Goal: Answer question/provide support: Share knowledge or assist other users

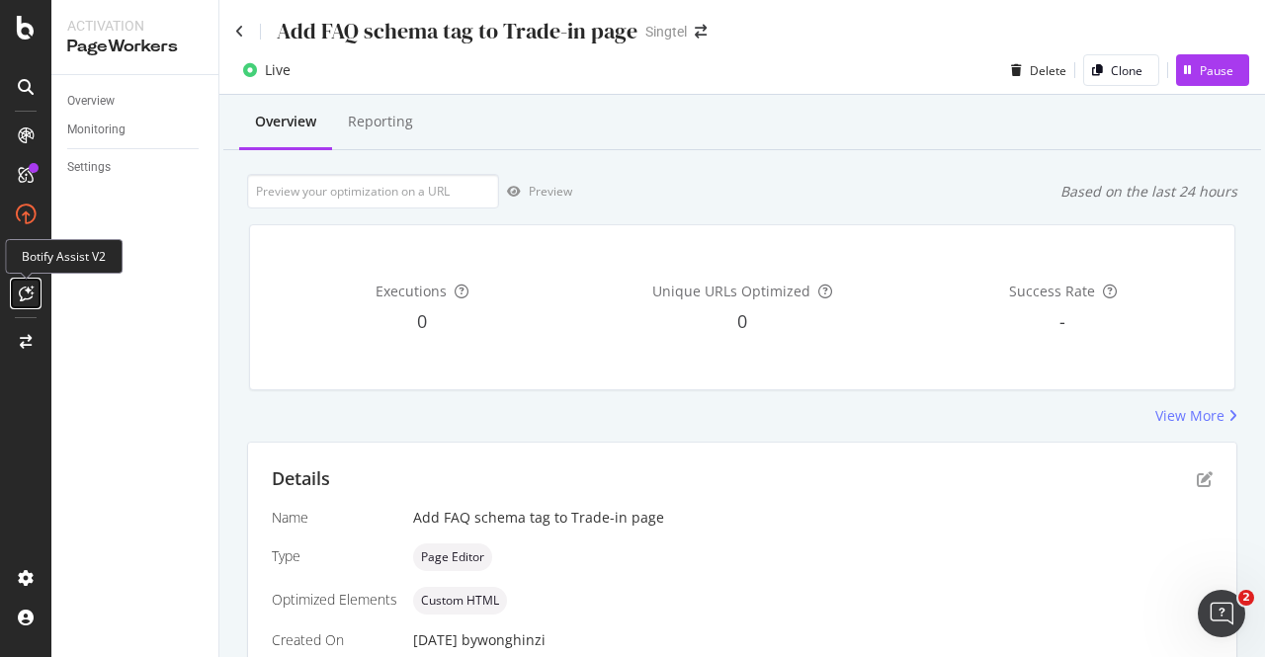
drag, startPoint x: 0, startPoint y: 0, endPoint x: 29, endPoint y: 281, distance: 282.2
click at [29, 281] on div at bounding box center [26, 294] width 32 height 32
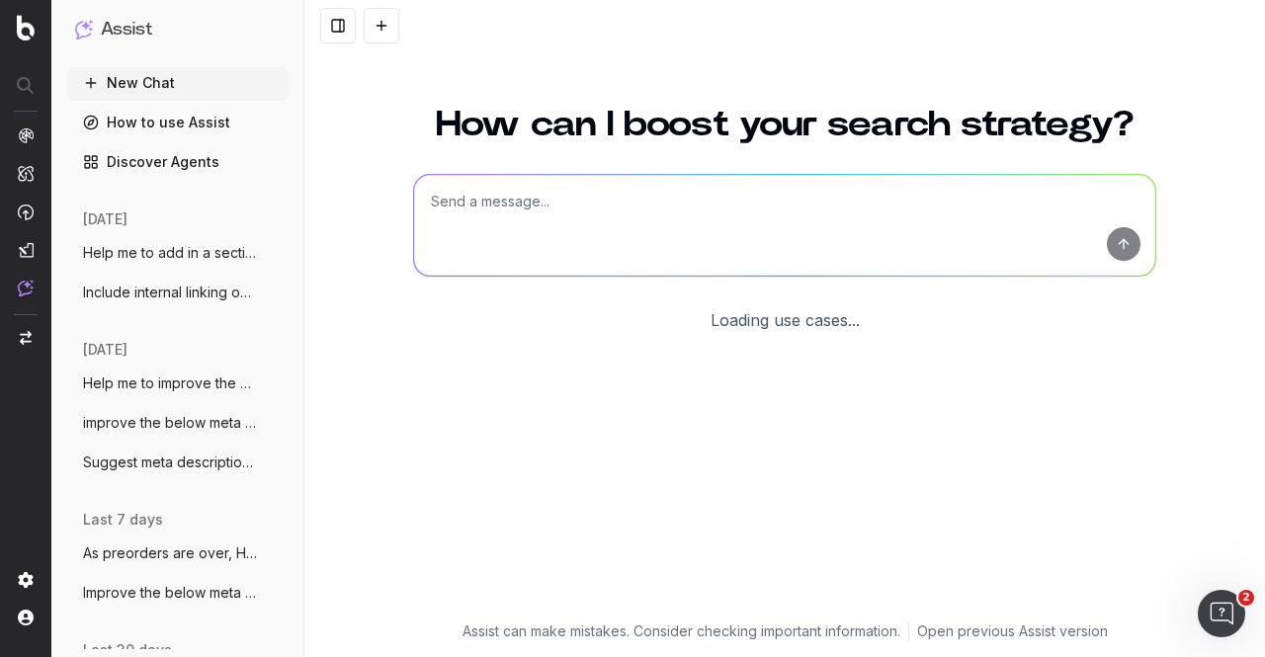
scroll to position [92, 0]
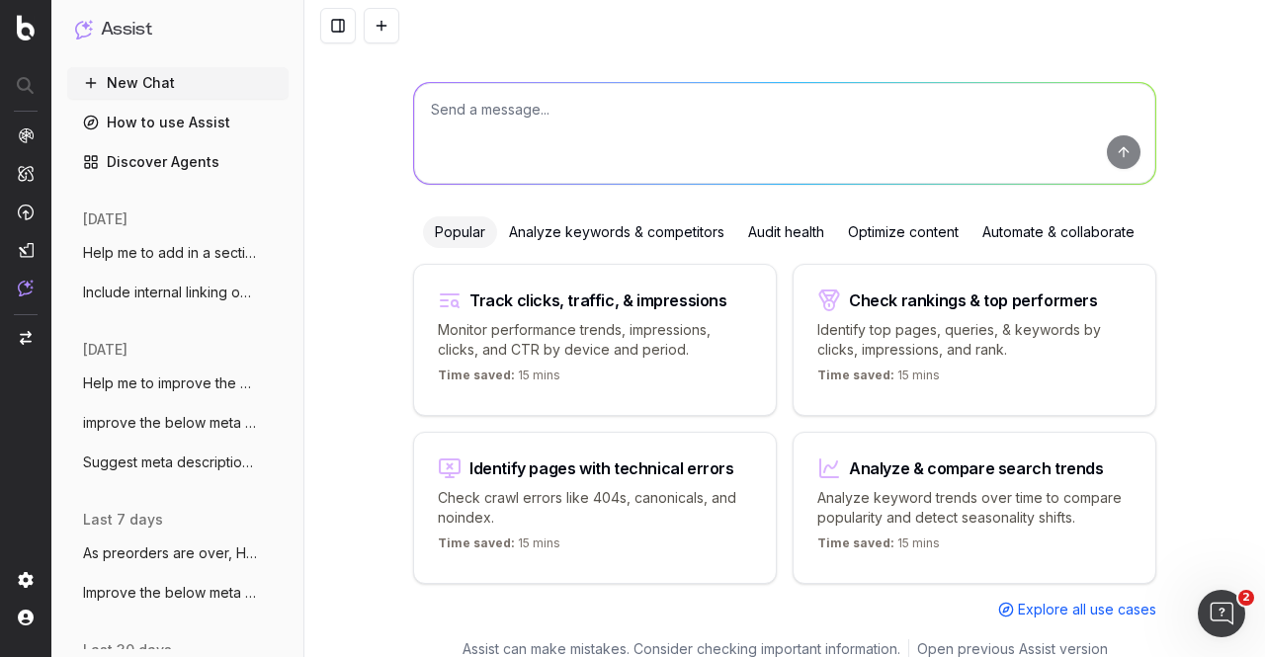
click at [642, 212] on div "How can I boost your search strategy? Popular Analyze keywords & competitors Au…" at bounding box center [784, 315] width 759 height 648
click at [659, 143] on textarea at bounding box center [784, 133] width 741 height 101
click at [816, 110] on textarea "suggest meta title (within 60 characters) & meta description within 160 charact…" at bounding box center [784, 133] width 741 height 101
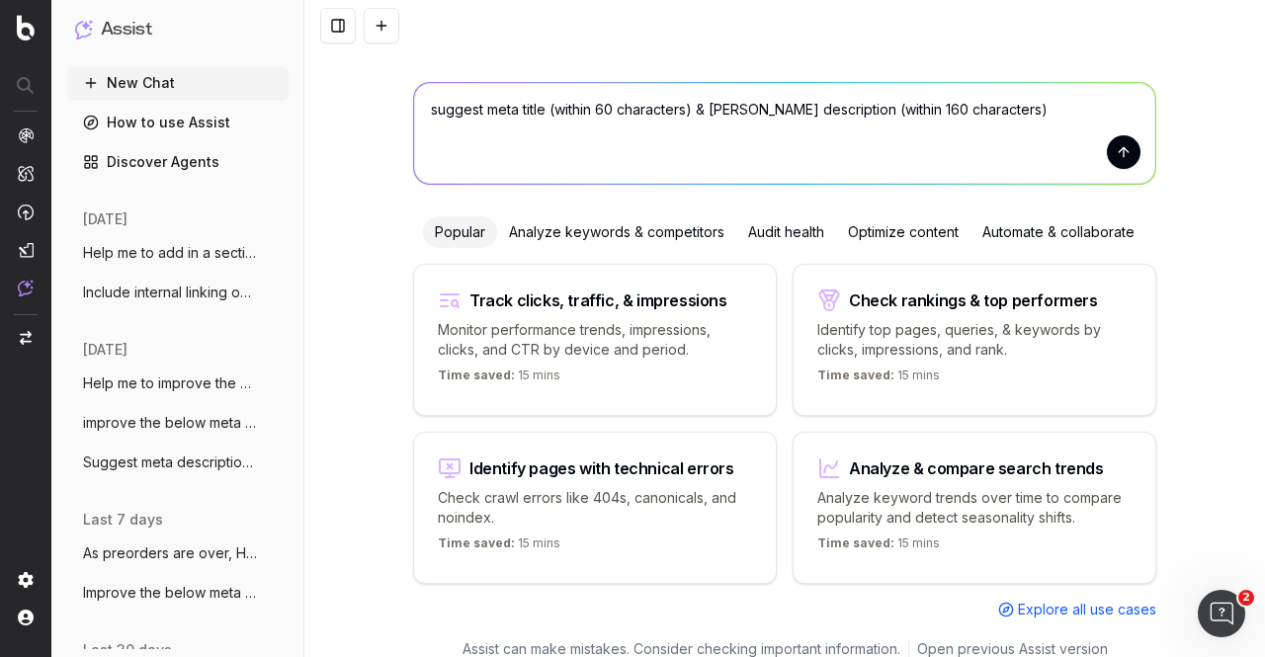
click at [1028, 112] on textarea "suggest meta title (within 60 characters) & meta description (within 160 charac…" at bounding box center [784, 133] width 741 height 101
paste textarea "Singtel Trade-in Programme Terms and Conditions"
click at [987, 112] on textarea "suggest meta title (within 60 characters) & meta description (within 160 charac…" at bounding box center [784, 133] width 741 height 101
click at [894, 125] on textarea "suggest meta title (within 60 characters) & meta description (within 160 charac…" at bounding box center [784, 133] width 741 height 101
type textarea "suggest meta title (within 60 characters) & meta description (within 160 charac…"
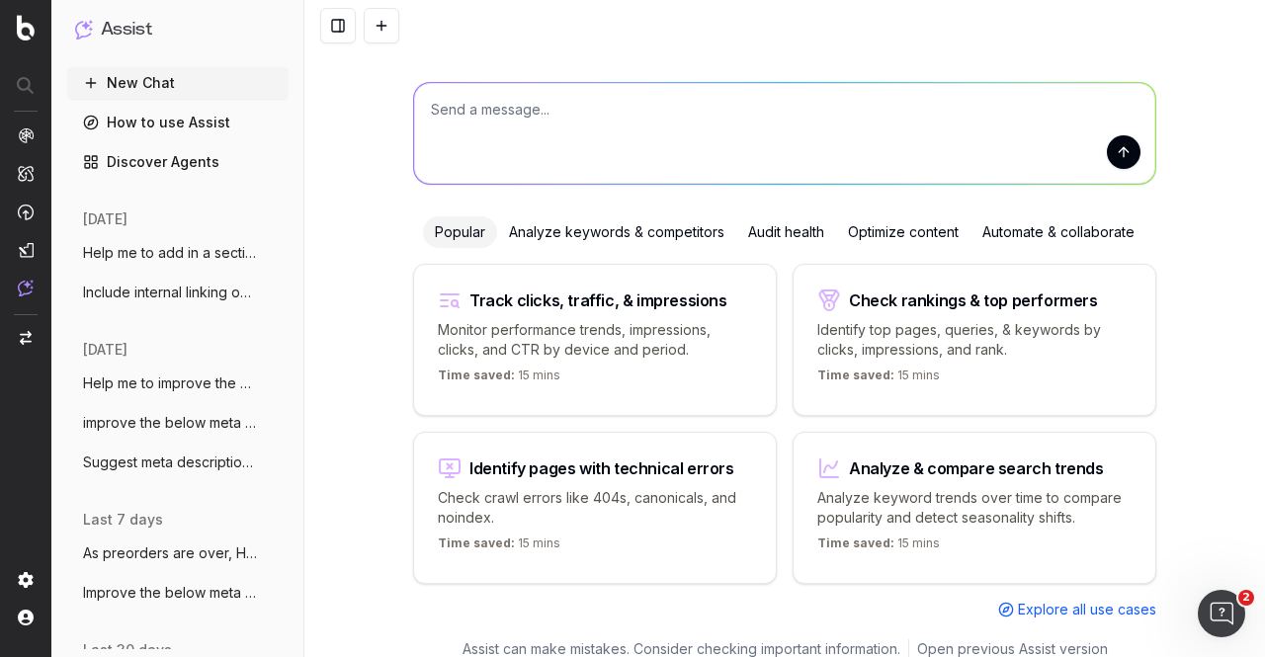
scroll to position [0, 0]
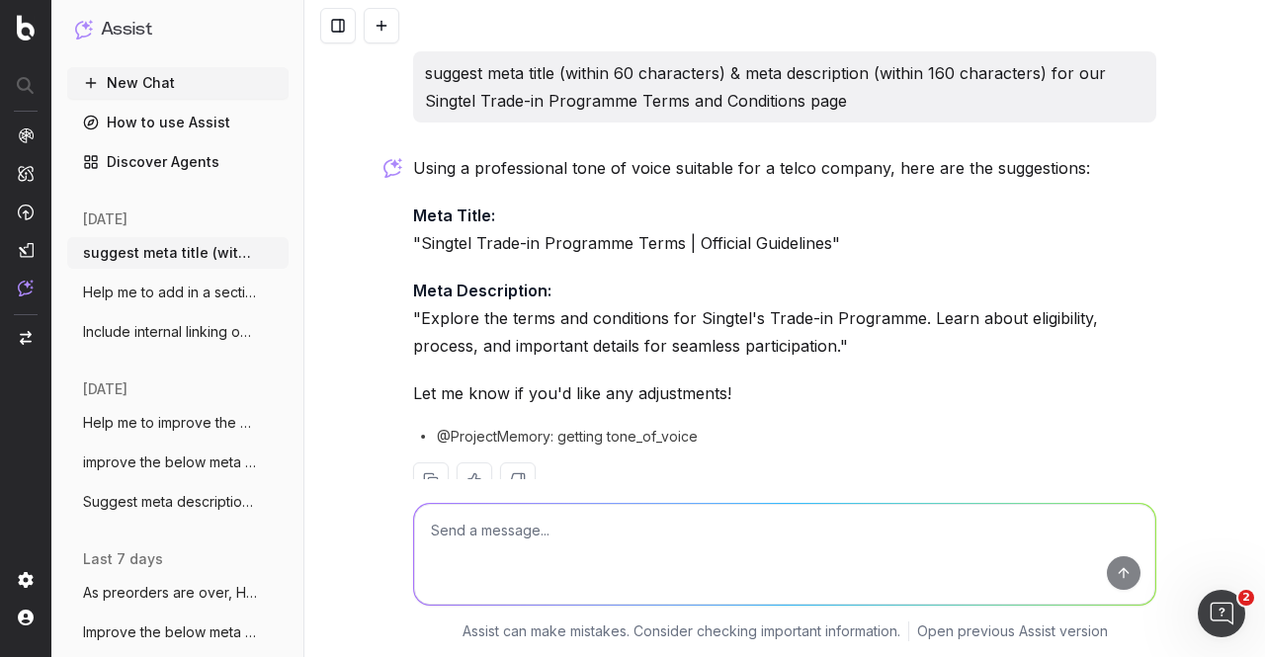
scroll to position [49, 0]
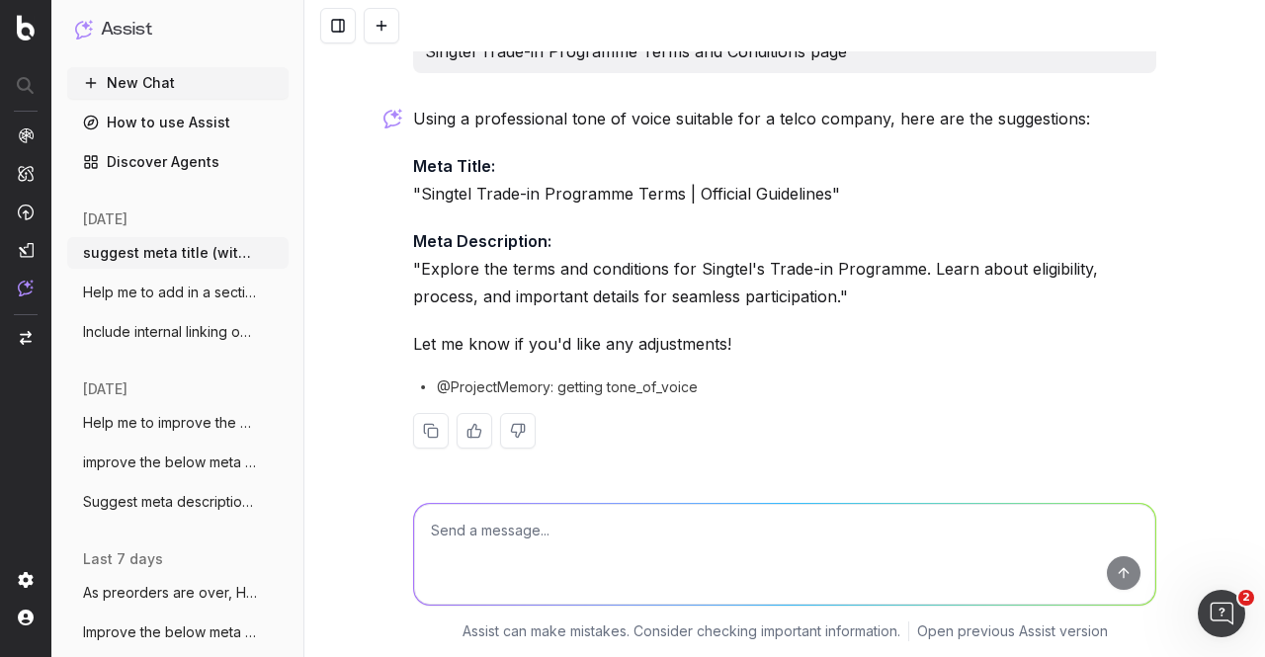
drag, startPoint x: 1155, startPoint y: 1, endPoint x: 808, endPoint y: 157, distance: 380.5
click at [808, 157] on p "Meta Title: "Singtel Trade-in Programme Terms | Official Guidelines"" at bounding box center [784, 179] width 743 height 55
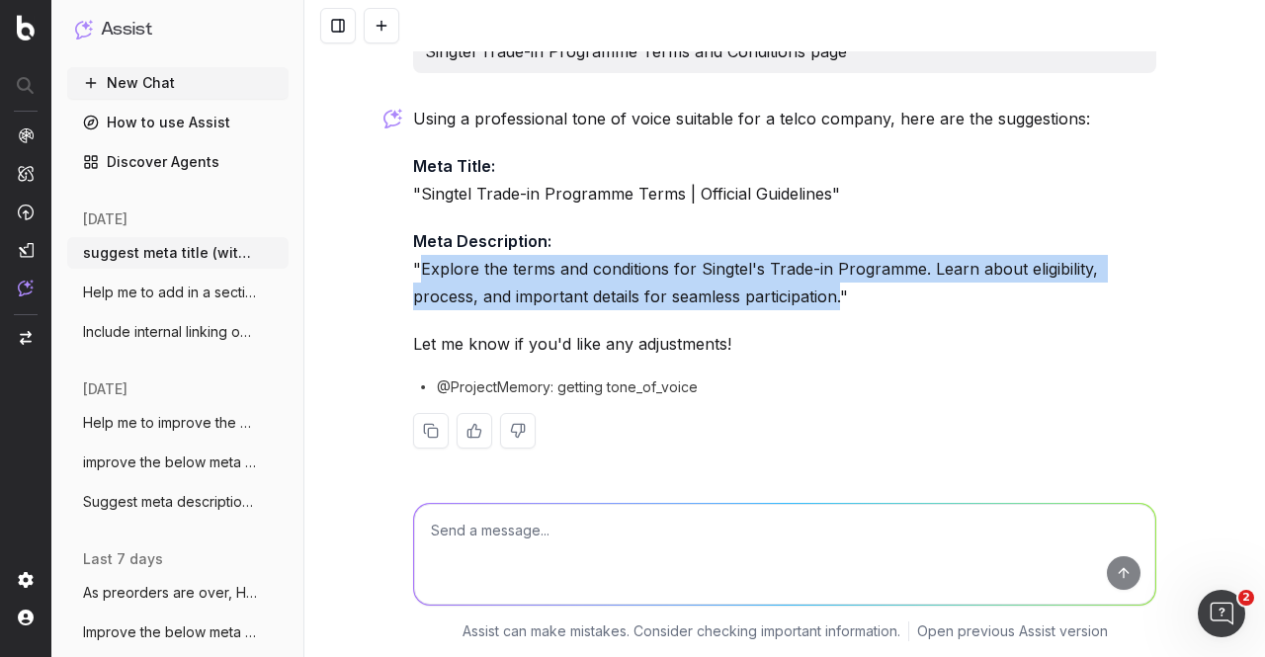
drag, startPoint x: 415, startPoint y: 269, endPoint x: 836, endPoint y: 290, distance: 421.6
click at [836, 290] on p "Meta Description: "Explore the terms and conditions for Singtel's Trade-in Prog…" at bounding box center [784, 268] width 743 height 83
copy p "Explore the terms and conditions for Singtel's Trade-in Programme. Learn about …"
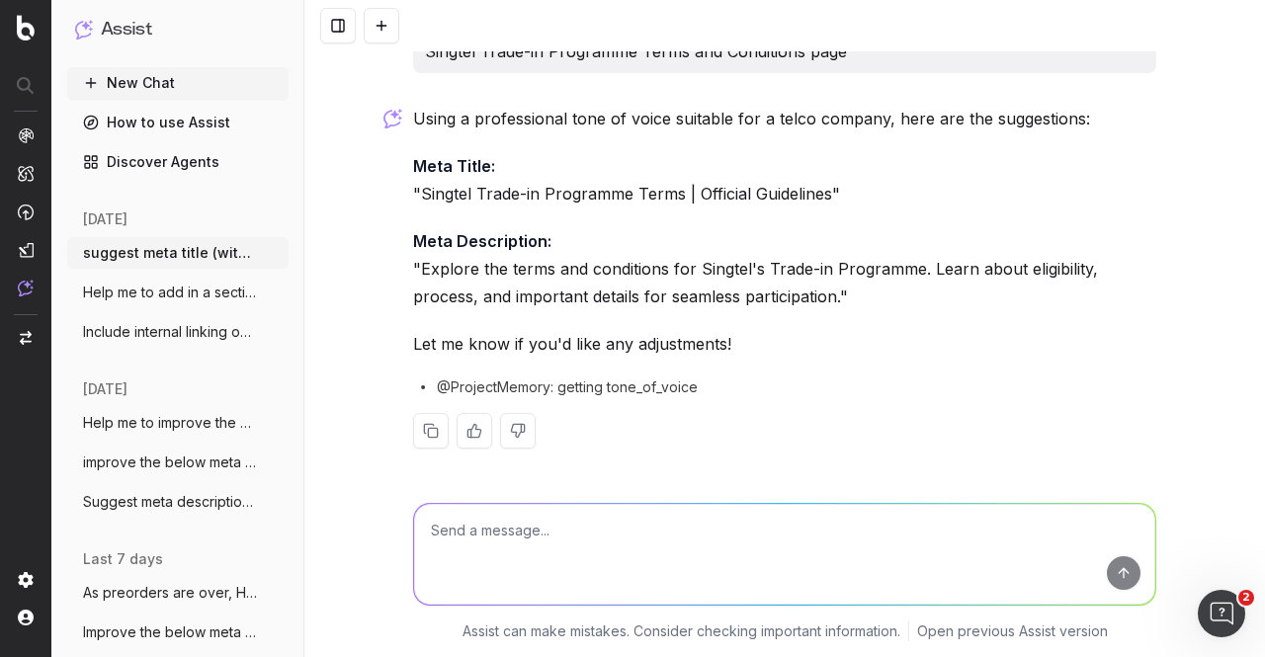
click at [564, 539] on textarea at bounding box center [784, 554] width 741 height 101
click at [569, 515] on textarea at bounding box center [784, 554] width 741 height 101
paste textarea "mobile device meets these criteria"
drag, startPoint x: 573, startPoint y: 533, endPoint x: 656, endPoint y: 532, distance: 83.0
click at [656, 532] on textarea "mention mobile device meets these criteria" at bounding box center [784, 554] width 741 height 101
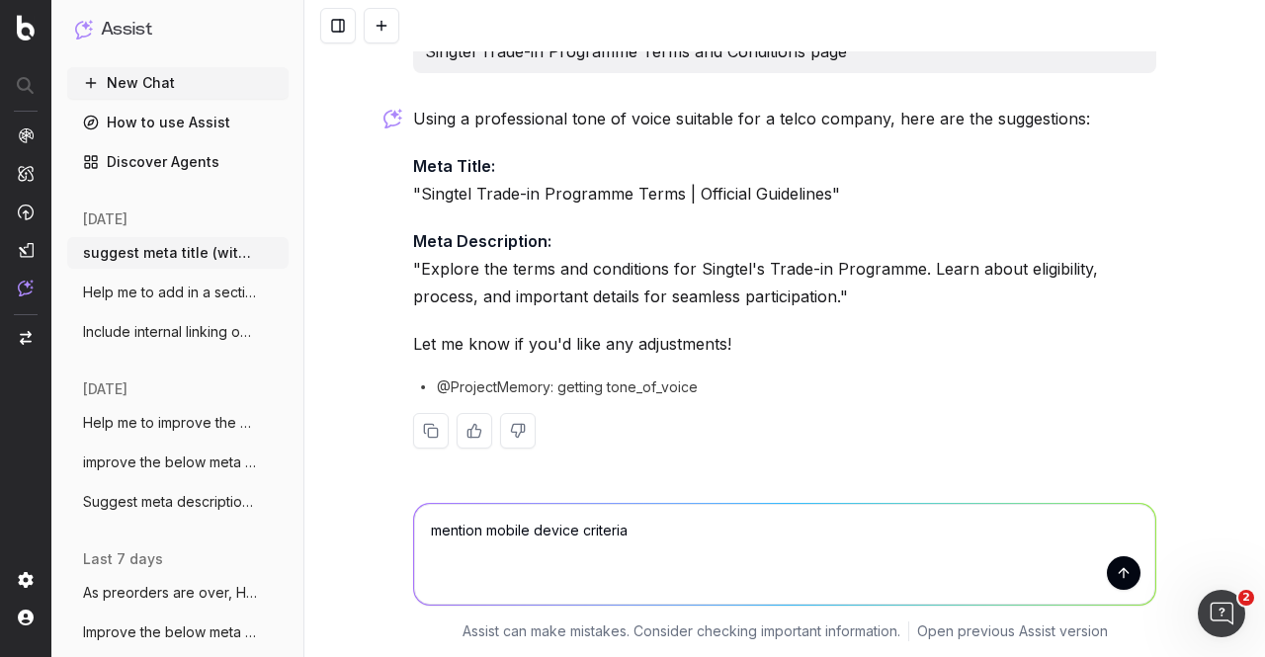
click at [611, 528] on textarea "mention mobile device criteria" at bounding box center [784, 554] width 741 height 101
click at [474, 524] on textarea "mention mobile device" at bounding box center [784, 554] width 741 height 101
paste textarea "criteria"
click at [733, 543] on textarea "mention criteria of mobile device" at bounding box center [784, 554] width 741 height 101
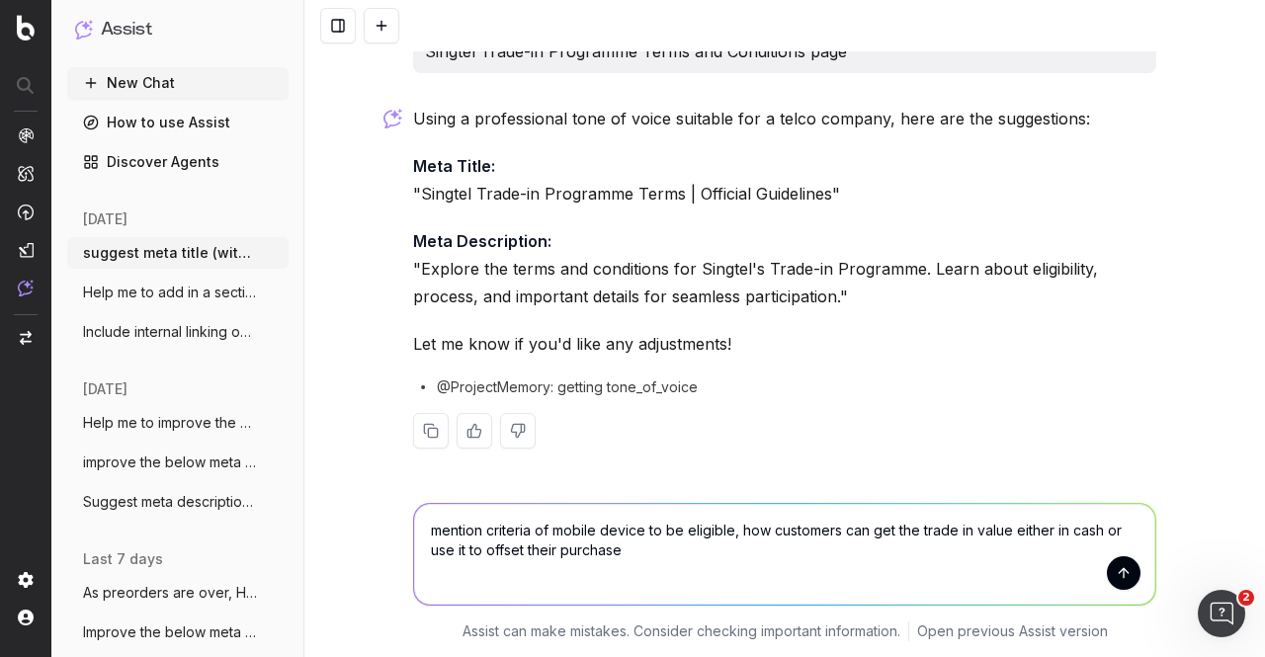
type textarea "mention criteria of mobile device to be eligible, how customers can get the tra…"
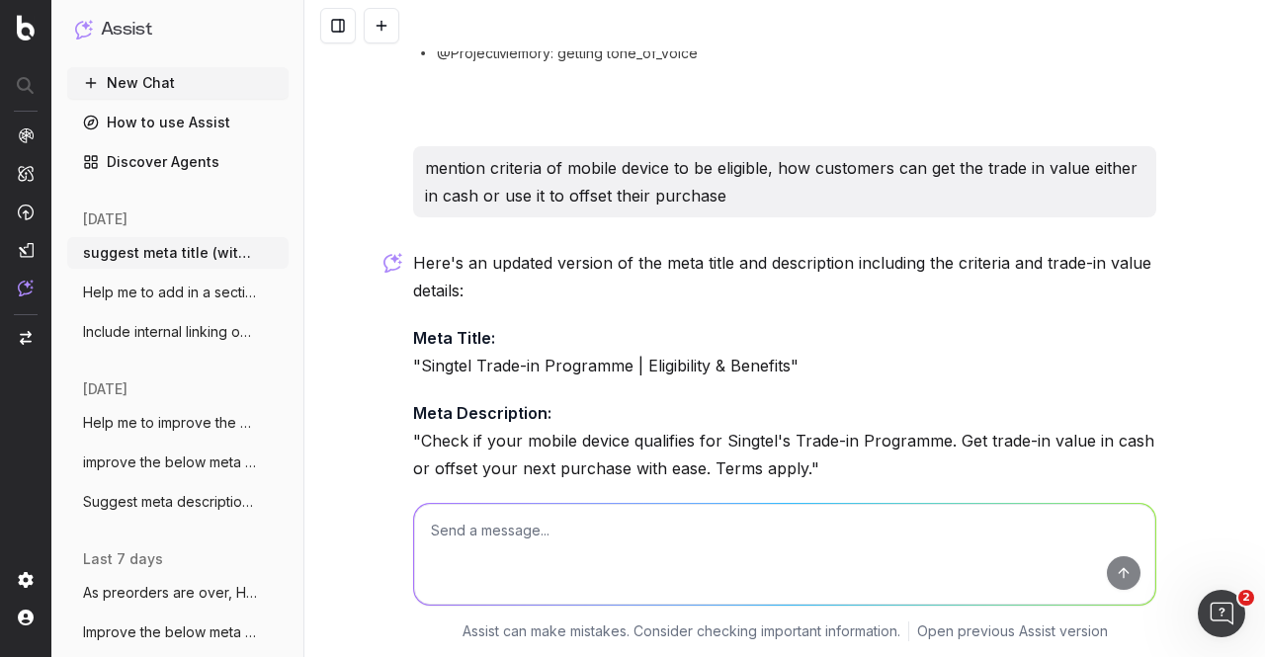
scroll to position [476, 0]
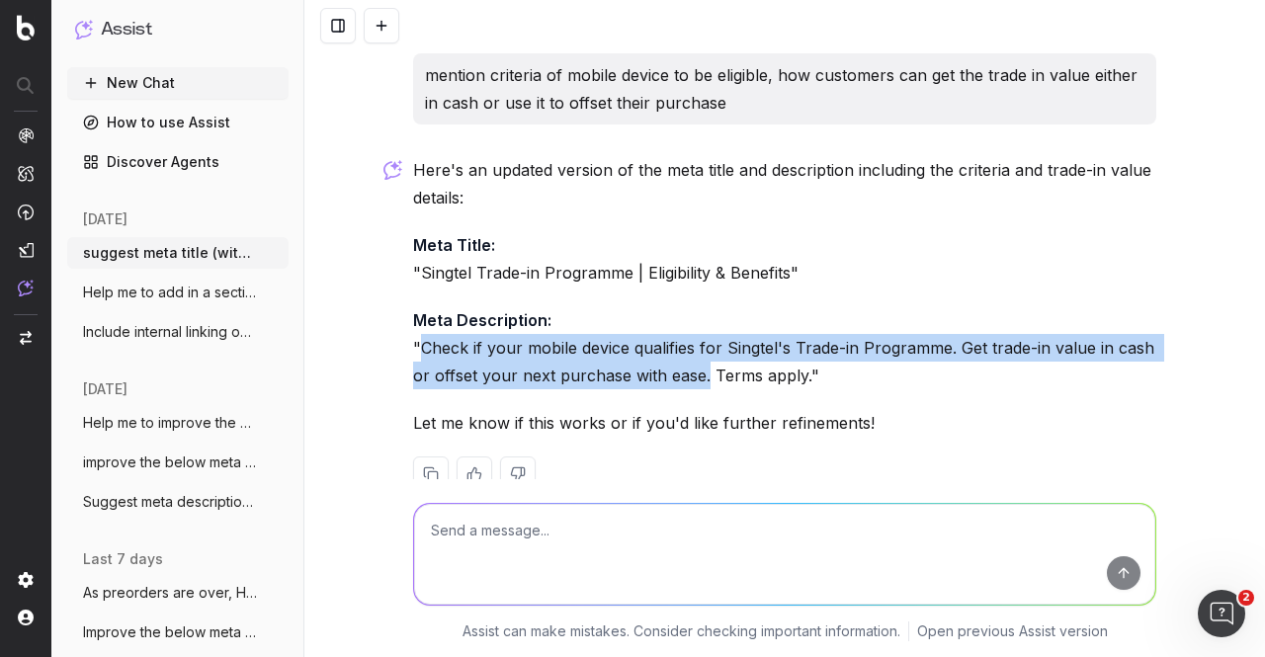
drag, startPoint x: 413, startPoint y: 351, endPoint x: 698, endPoint y: 366, distance: 285.1
click at [698, 366] on p "Meta Description: "Check if your mobile device qualifies for Singtel's Trade-in…" at bounding box center [784, 347] width 743 height 83
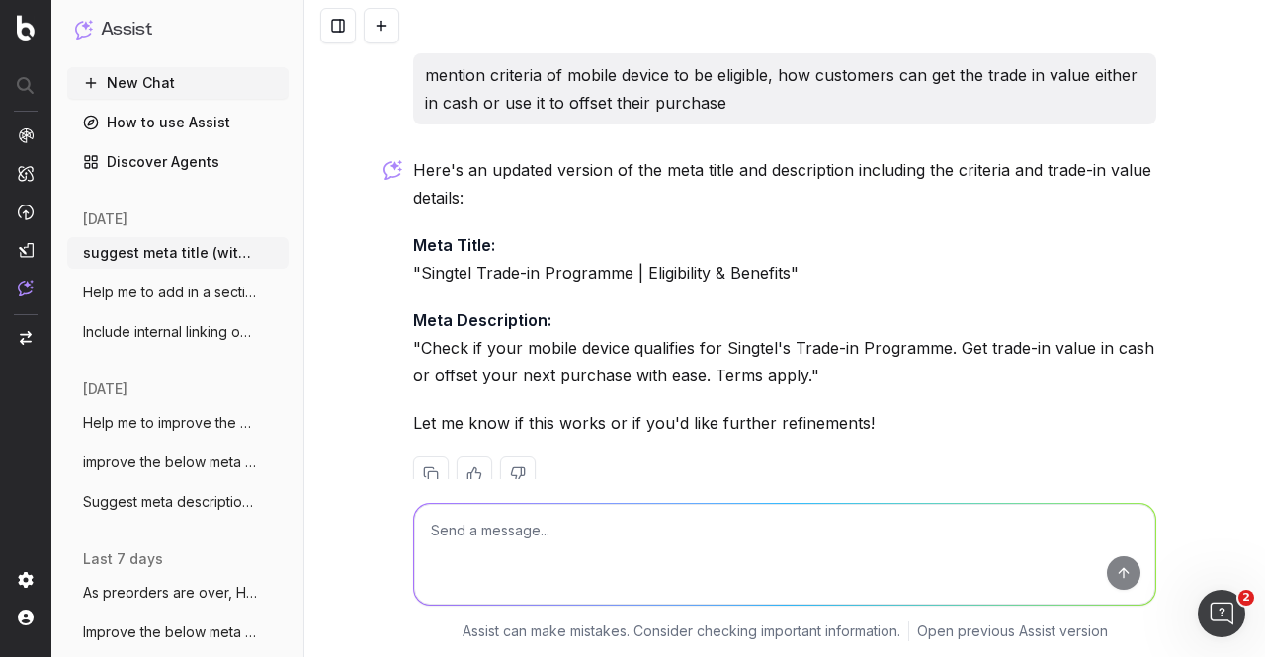
click at [917, 368] on p "Meta Description: "Check if your mobile device qualifies for Singtel's Trade-in…" at bounding box center [784, 347] width 743 height 83
click at [749, 519] on textarea at bounding box center [784, 554] width 741 height 101
click at [820, 514] on textarea at bounding box center [784, 554] width 741 height 101
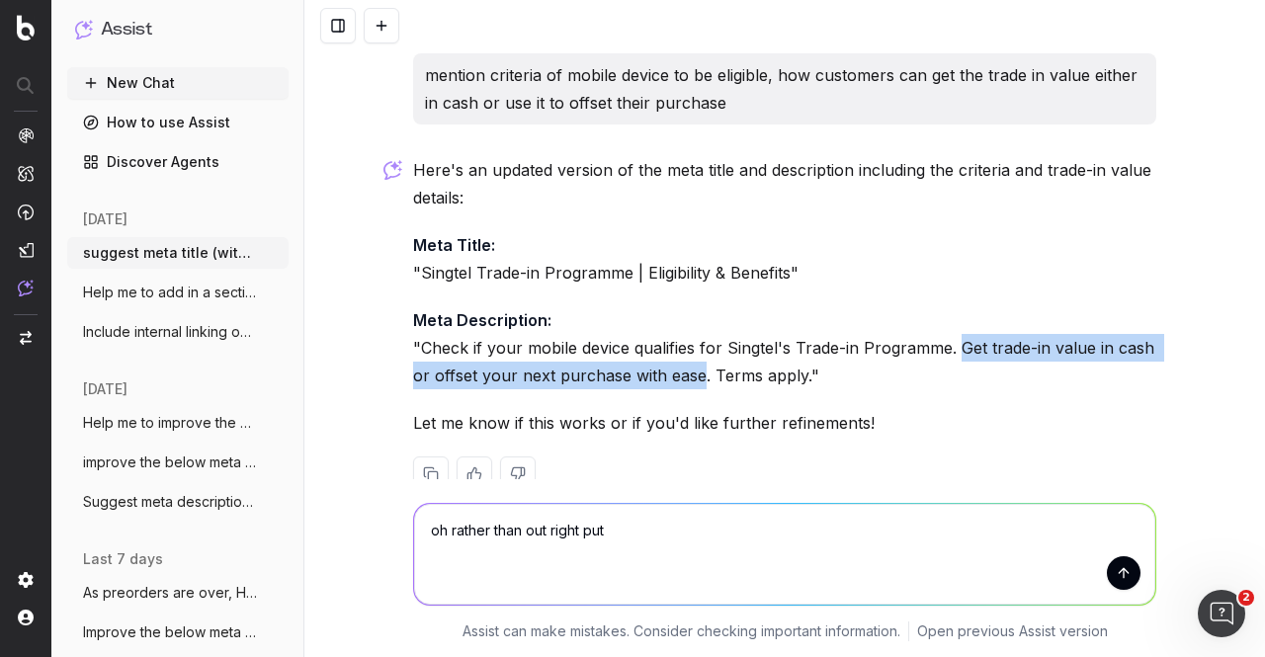
drag, startPoint x: 949, startPoint y: 349, endPoint x: 692, endPoint y: 381, distance: 258.9
click at [692, 381] on p "Meta Description: "Check if your mobile device qualifies for Singtel's Trade-in…" at bounding box center [784, 347] width 743 height 83
copy p "Get trade-in value in cash or offset your next purchase with ease"
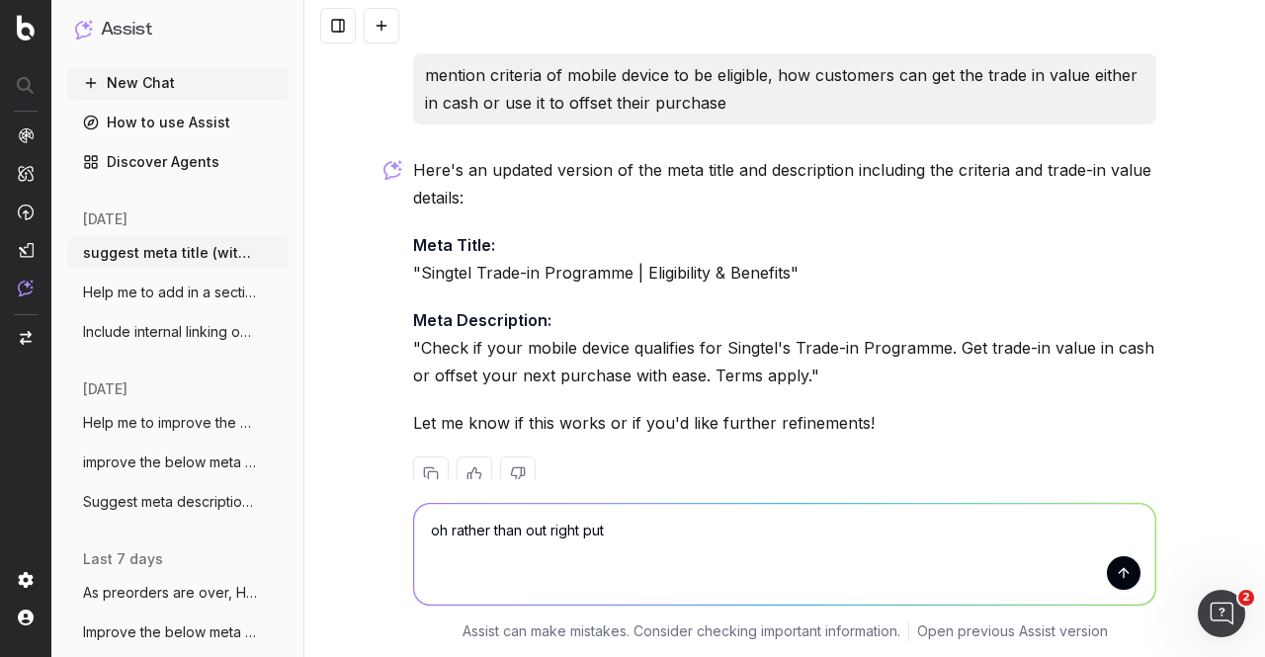
click at [674, 512] on textarea "oh rather than out right put" at bounding box center [784, 554] width 741 height 101
paste textarea "Get trade-in value in cash or offset your next purchase with ease"
click at [1067, 523] on textarea "oh rather than out right put "Get trade-in value in cash or offset your next pu…" at bounding box center [784, 554] width 741 height 101
type textarea "oh rather than out right put "Get trade-in value in cash or offset your next pu…"
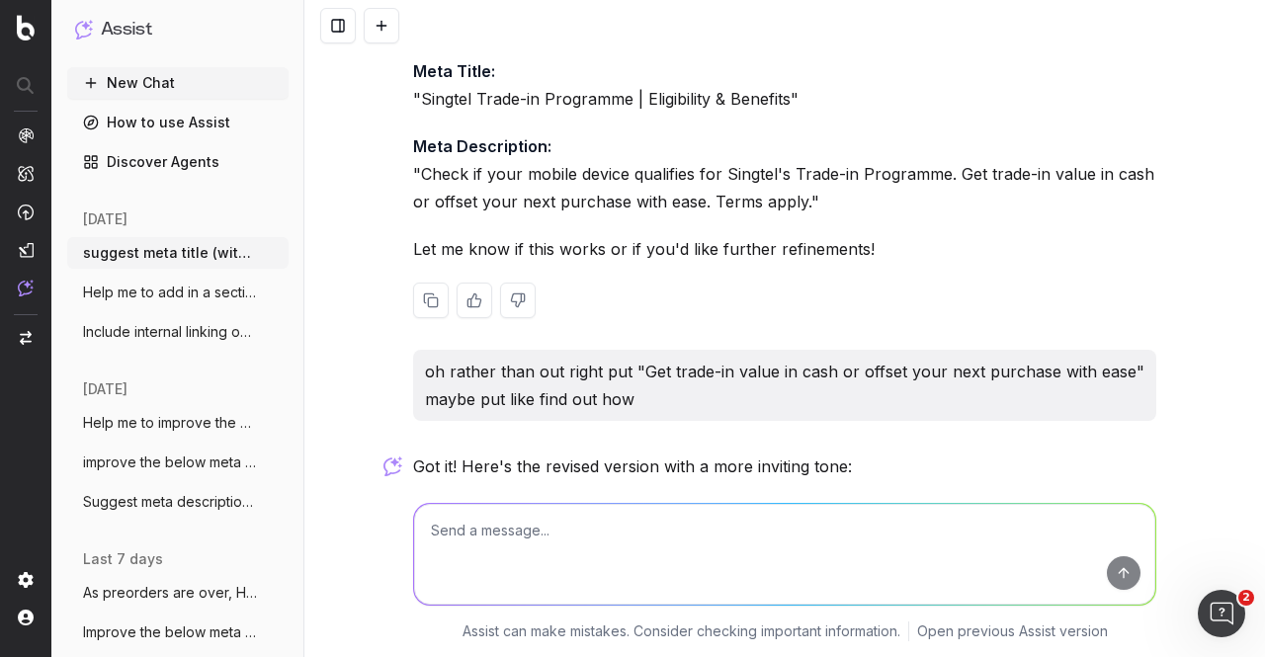
scroll to position [947, 0]
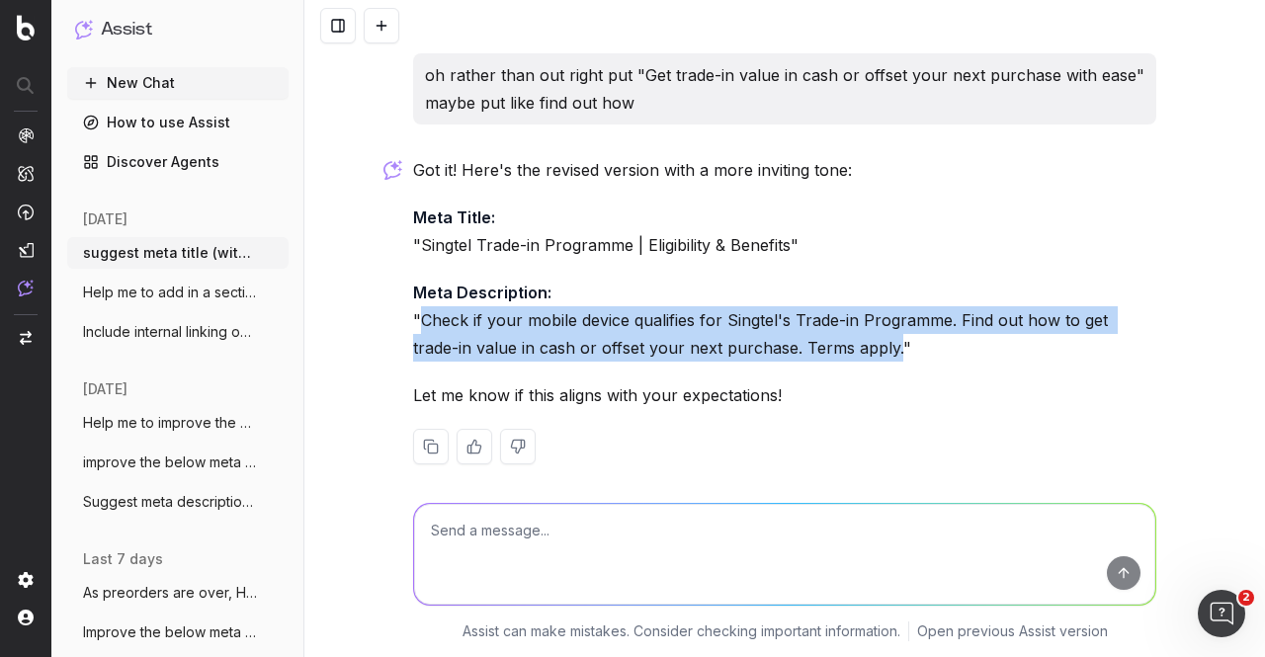
drag, startPoint x: 413, startPoint y: 318, endPoint x: 842, endPoint y: 350, distance: 430.1
click at [842, 350] on p "Meta Description: "Check if your mobile device qualifies for Singtel's Trade-in…" at bounding box center [784, 320] width 743 height 83
copy p "Check if your mobile device qualifies for Singtel's Trade-in Programme. Find ou…"
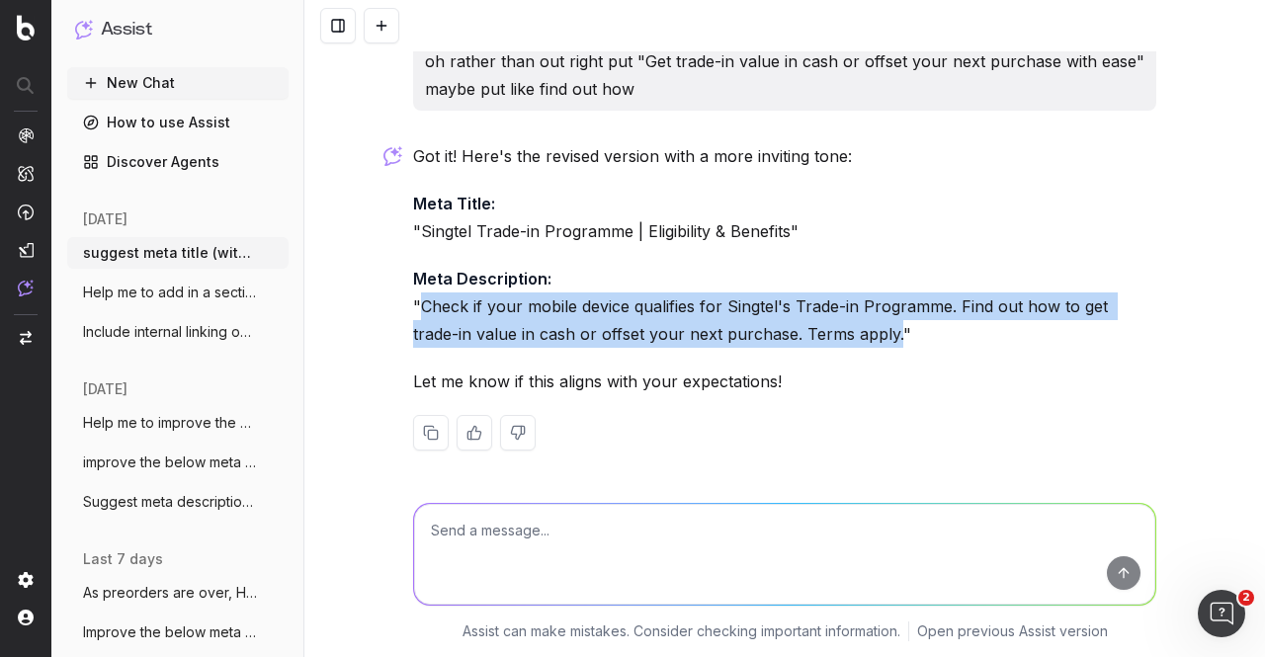
scroll to position [963, 0]
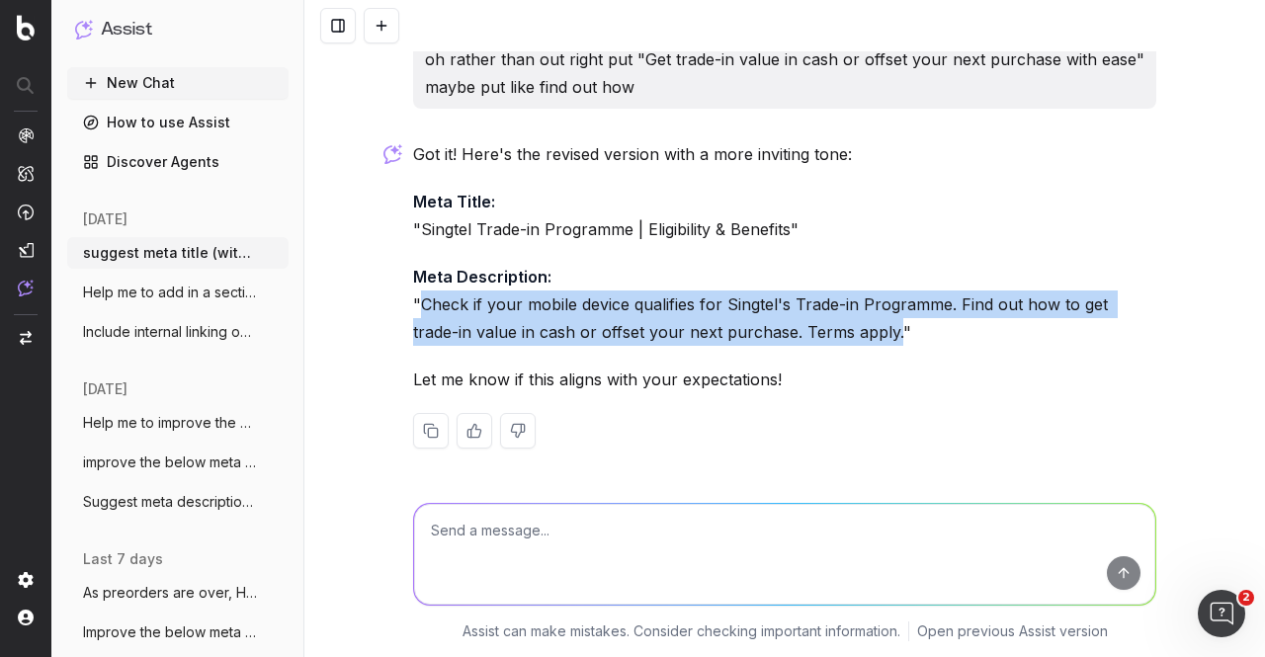
copy p "Check if your mobile device qualifies for Singtel's Trade-in Programme. Find ou…"
click at [164, 82] on button "New Chat" at bounding box center [177, 83] width 221 height 32
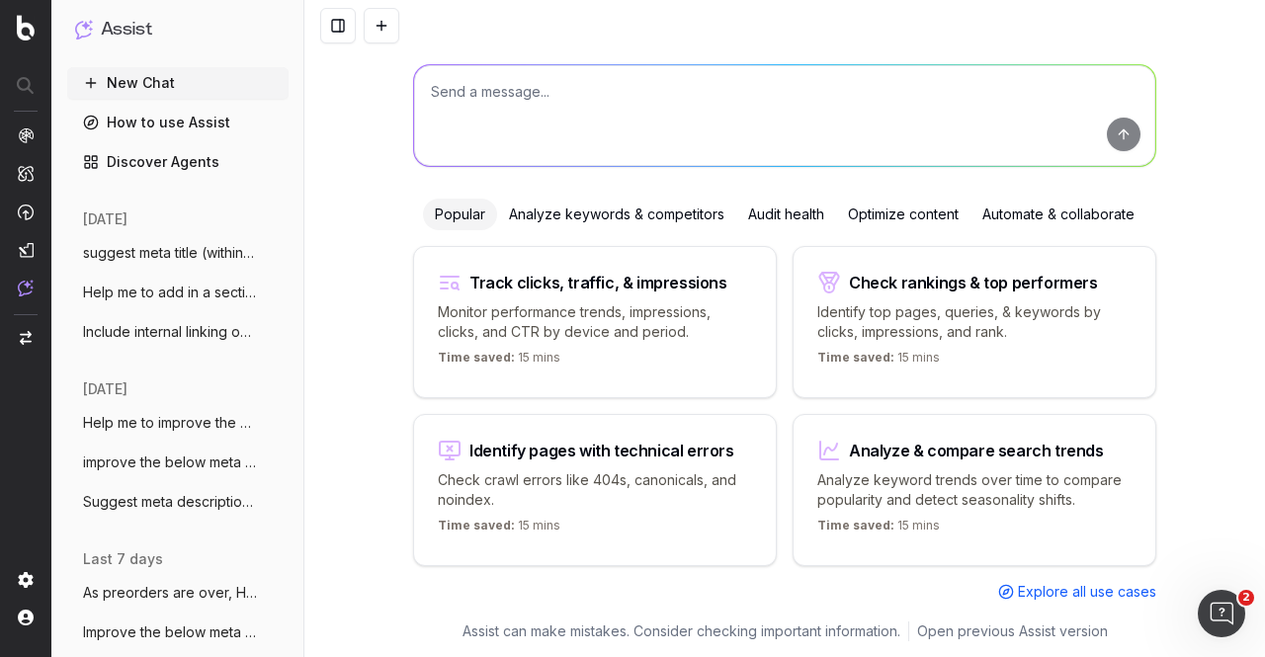
scroll to position [92, 0]
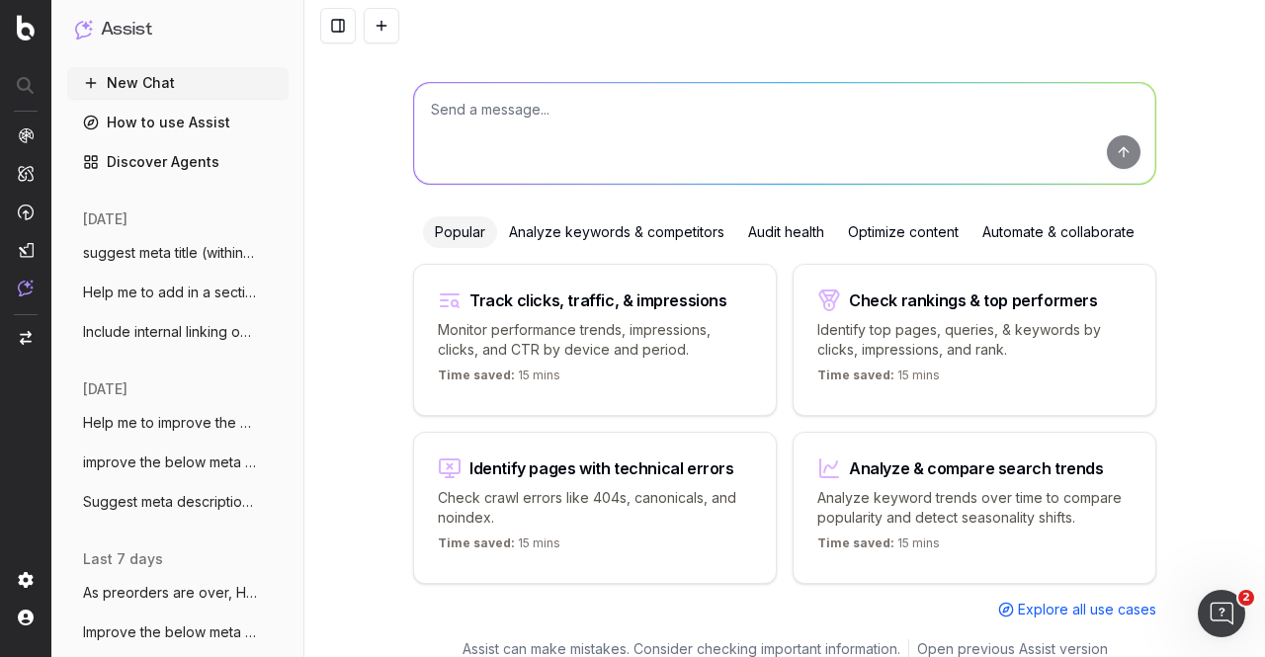
click at [567, 102] on textarea at bounding box center [784, 133] width 741 height 101
click at [201, 254] on span "suggest meta title (within 60 characters" at bounding box center [170, 253] width 174 height 20
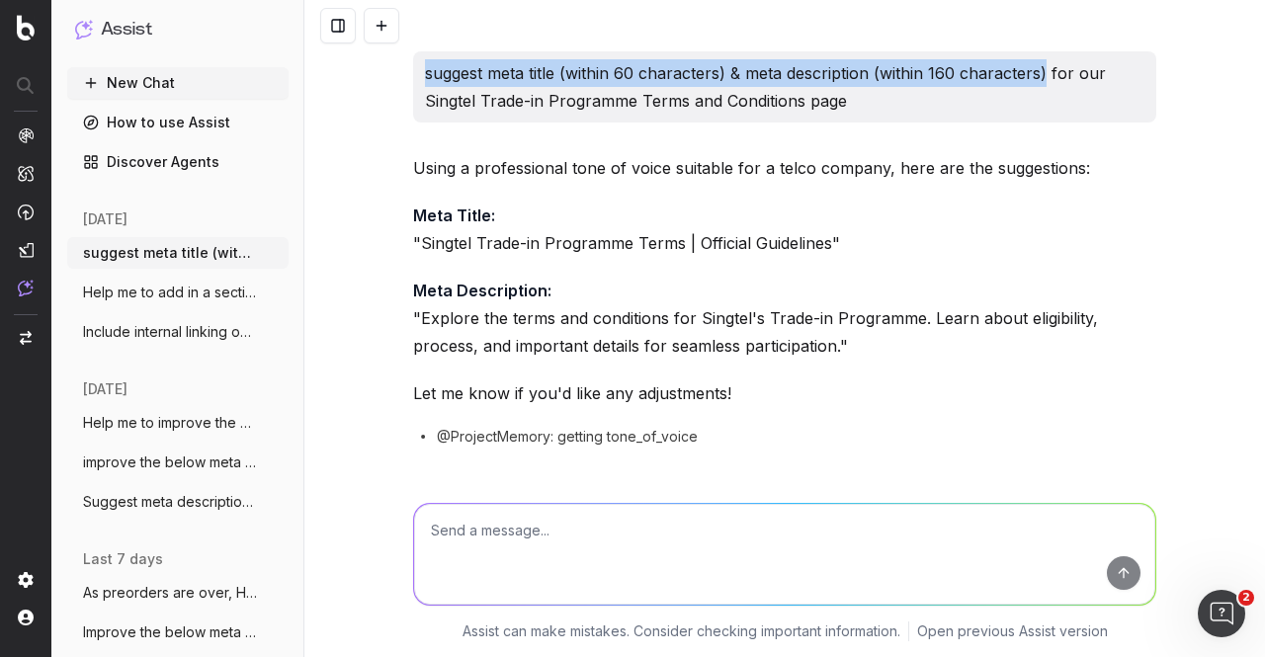
drag, startPoint x: 419, startPoint y: 72, endPoint x: 1038, endPoint y: 70, distance: 618.8
click at [1038, 70] on p "suggest meta title (within 60 characters) & meta description (within 160 charac…" at bounding box center [785, 86] width 720 height 55
copy p "suggest meta title (within 60 characters) & meta description (within 160 charac…"
click at [159, 78] on button "New Chat" at bounding box center [177, 83] width 221 height 32
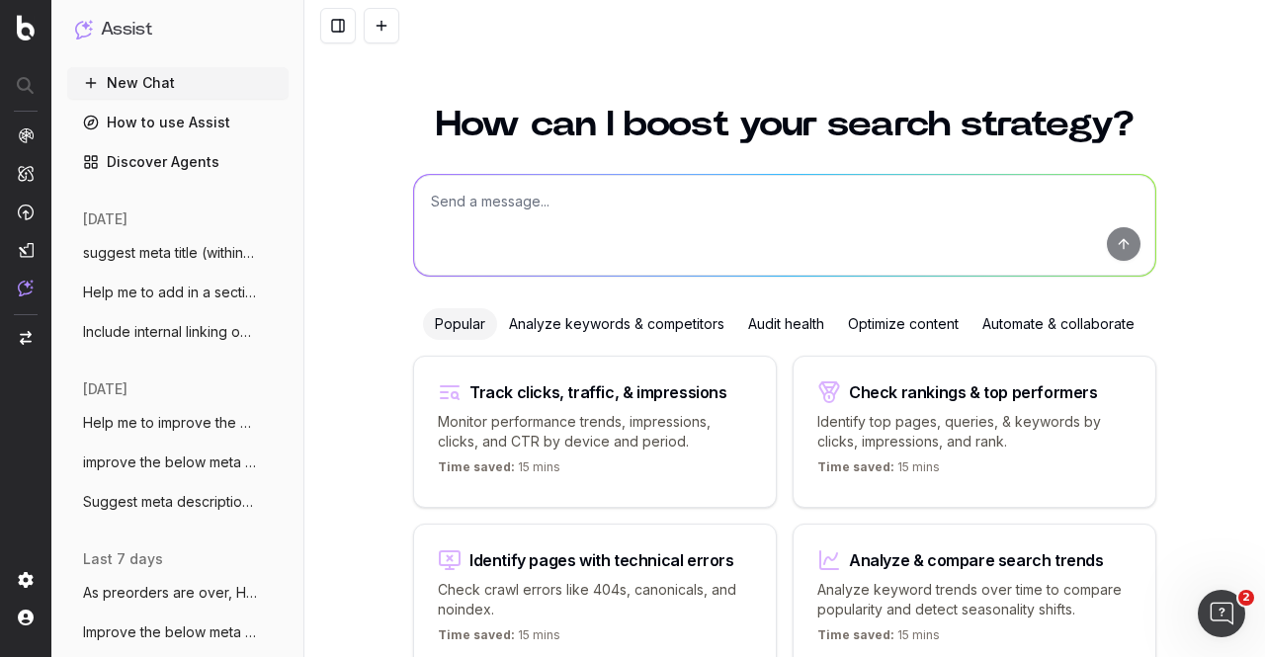
click at [596, 208] on textarea at bounding box center [784, 225] width 741 height 101
paste textarea "suggest meta title (within 60 characters) & meta description (within 160 charac…"
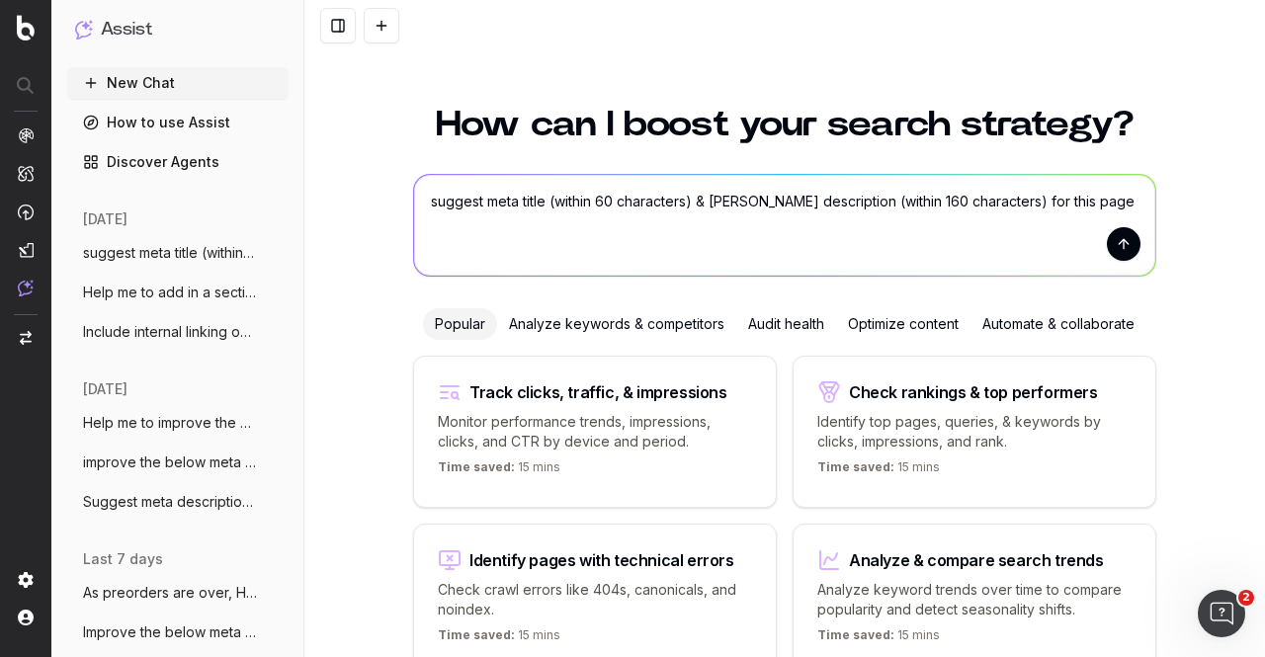
paste textarea "https://www.singtel.com/personal/products-services/mobile/trade-in/mobile-trade…"
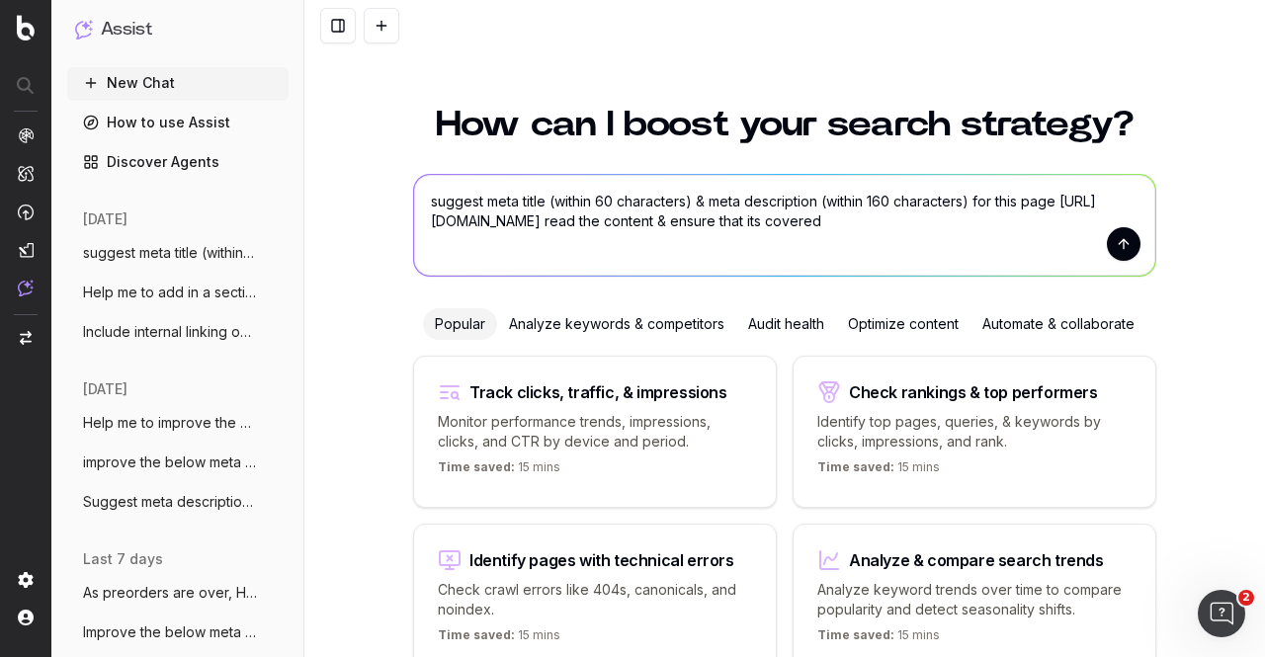
type textarea "suggest meta title (within 60 characters) & meta description (within 160 charac…"
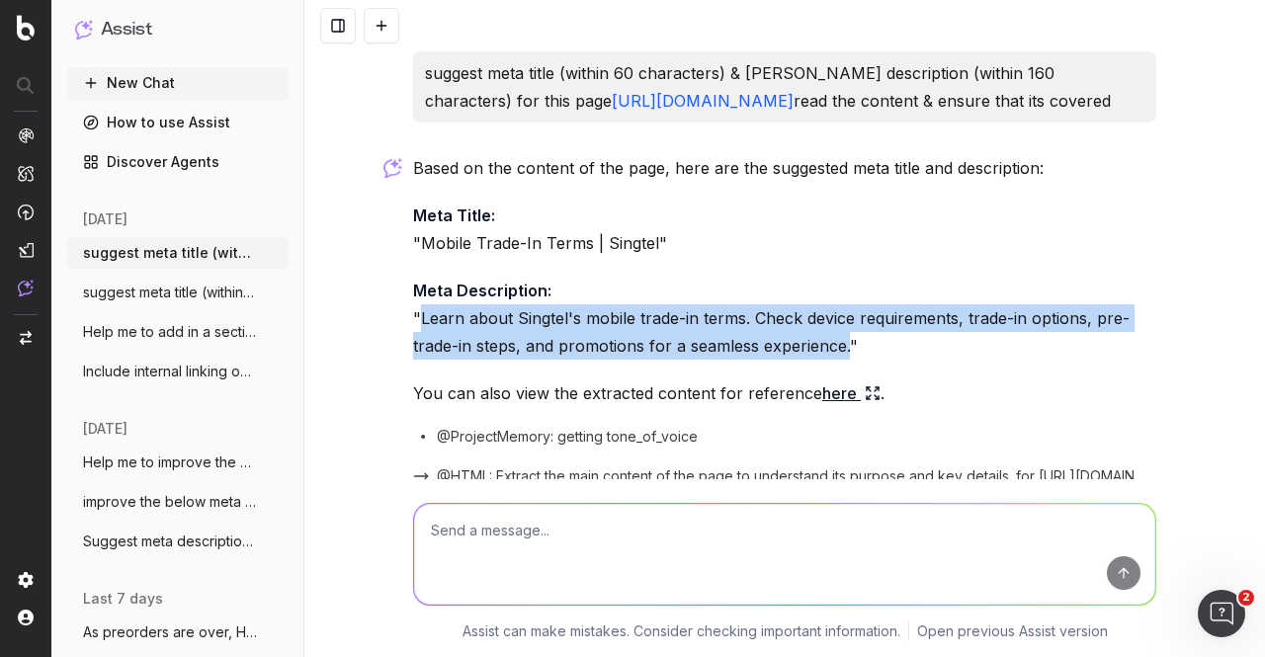
drag, startPoint x: 412, startPoint y: 348, endPoint x: 840, endPoint y: 364, distance: 428.3
click at [840, 360] on p "Meta Description: "Learn about Singtel's mobile trade-in terms. Check device re…" at bounding box center [784, 318] width 743 height 83
copy p "Learn about Singtel's mobile trade-in terms. Check device requirements, trade-i…"
